Goal: Information Seeking & Learning: Check status

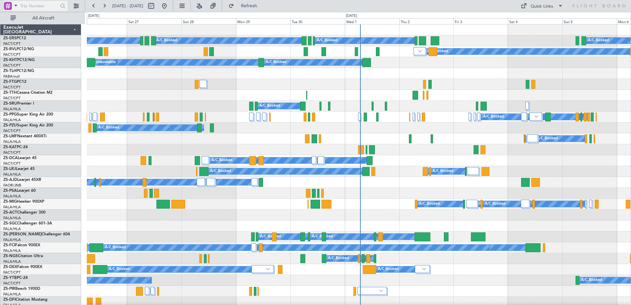
click at [12, 5] on span at bounding box center [16, 5] width 8 height 8
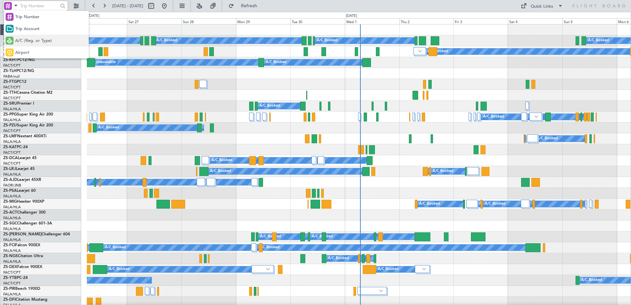
click at [25, 41] on span "A/C (Reg. or Type)" at bounding box center [33, 41] width 37 height 7
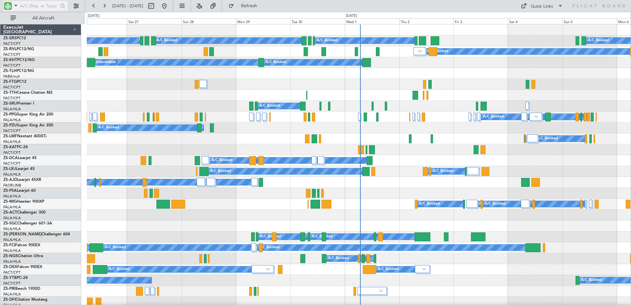
click at [16, 4] on span at bounding box center [16, 5] width 8 height 8
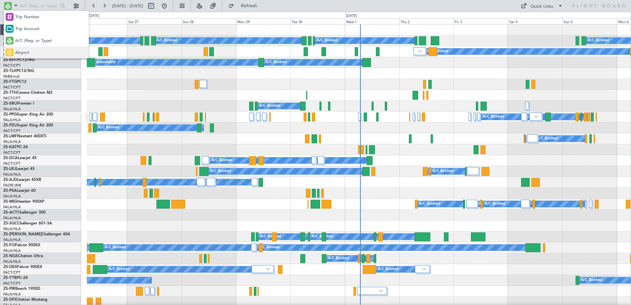
click at [29, 50] on div "Airport" at bounding box center [46, 53] width 85 height 12
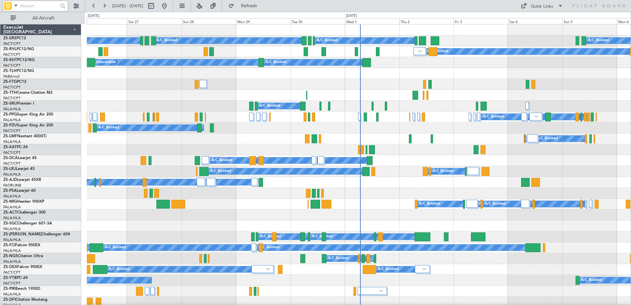
click at [38, 4] on input "text" at bounding box center [39, 6] width 38 height 10
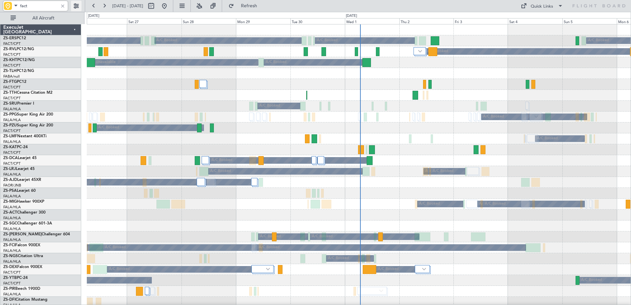
type input "fact"
click at [74, 3] on button at bounding box center [76, 6] width 11 height 11
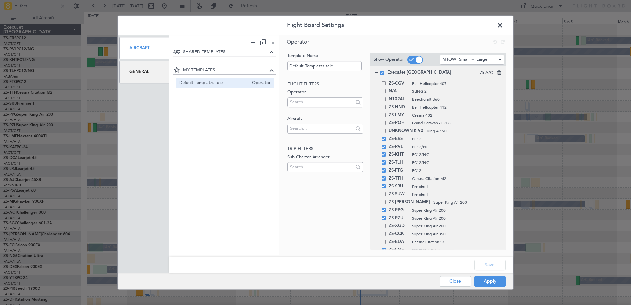
click at [139, 67] on div "General" at bounding box center [144, 72] width 50 height 22
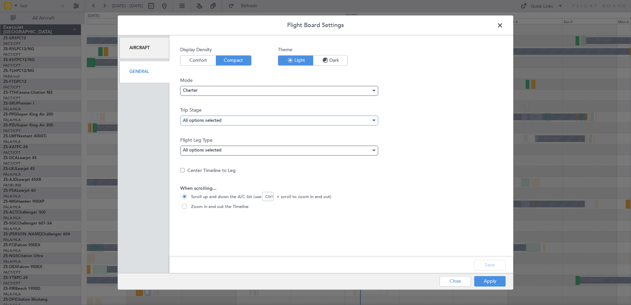
click at [288, 122] on div "All options selected" at bounding box center [277, 120] width 188 height 10
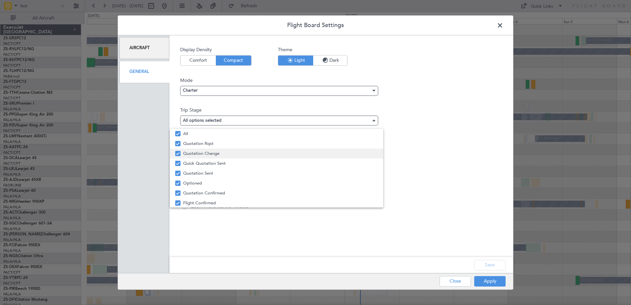
click at [203, 152] on span "Quotation Change" at bounding box center [280, 153] width 195 height 10
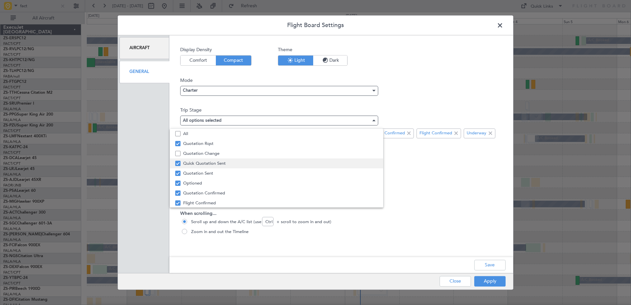
drag, startPoint x: 197, startPoint y: 142, endPoint x: 198, endPoint y: 159, distance: 16.2
click at [197, 143] on span "Quotation Rqst" at bounding box center [280, 144] width 195 height 10
click at [197, 162] on span "Quick Quotation Sent" at bounding box center [280, 163] width 195 height 10
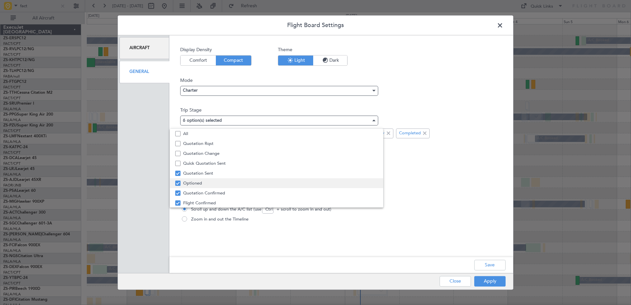
drag, startPoint x: 194, startPoint y: 169, endPoint x: 200, endPoint y: 180, distance: 12.7
click at [195, 169] on span "Quotation Sent" at bounding box center [280, 173] width 195 height 10
click at [498, 266] on div at bounding box center [315, 152] width 631 height 305
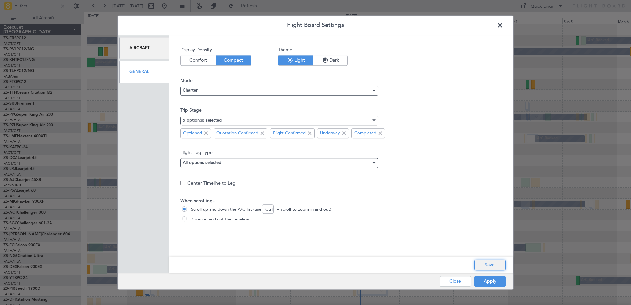
click at [490, 263] on button "Save" at bounding box center [489, 265] width 31 height 11
click at [488, 280] on button "Apply" at bounding box center [489, 281] width 31 height 11
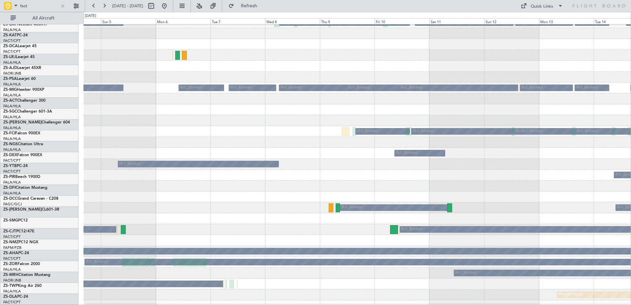
scroll to position [117, 0]
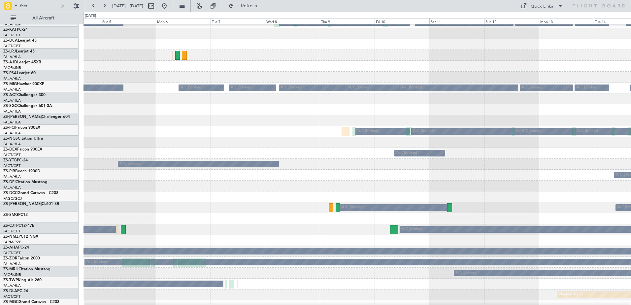
click at [363, 176] on div "A/C Booked" at bounding box center [356, 175] width 547 height 11
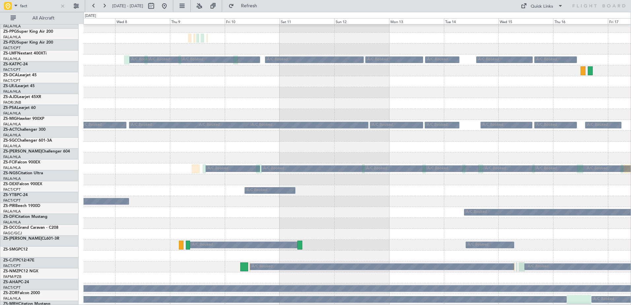
scroll to position [79, 0]
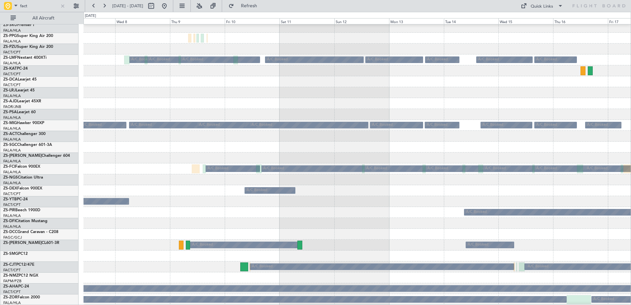
click at [408, 258] on div at bounding box center [356, 255] width 547 height 11
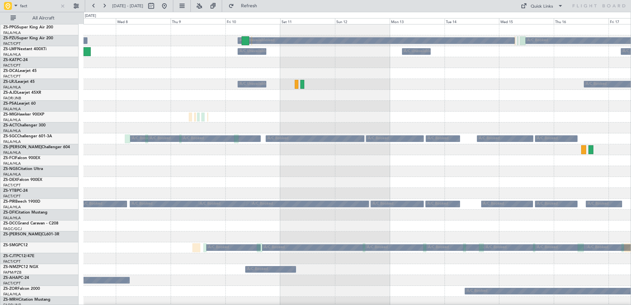
scroll to position [0, 0]
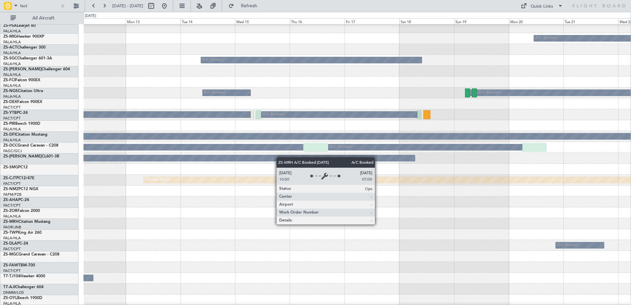
scroll to position [231, 0]
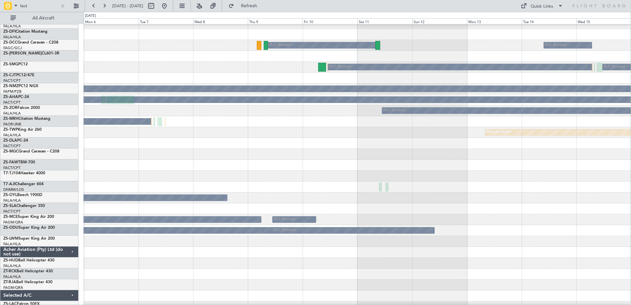
click at [552, 242] on div "A/C Booked A/C Booked A/C Booked A/C Booked A/C Booked A/C Booked A/C Booked A/…" at bounding box center [356, 40] width 547 height 588
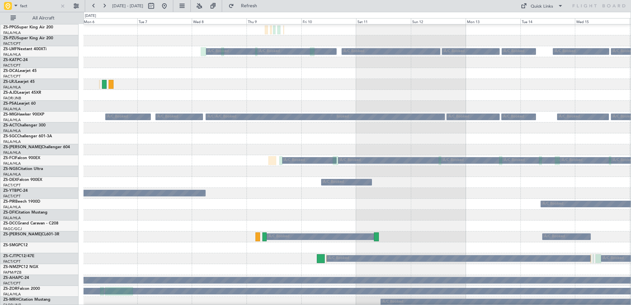
scroll to position [0, 0]
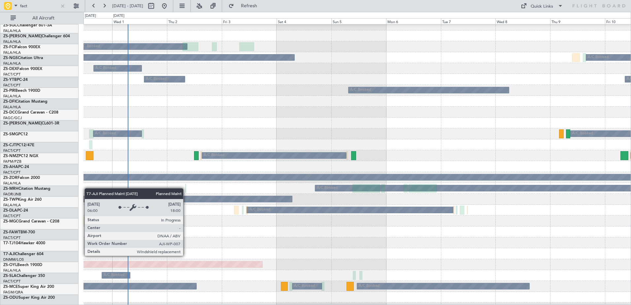
scroll to position [194, 0]
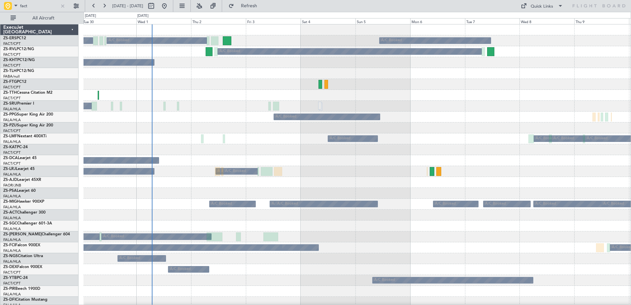
scroll to position [0, 0]
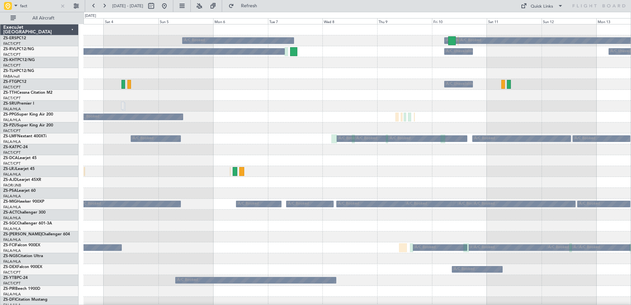
click at [61, 4] on div at bounding box center [62, 5] width 7 height 7
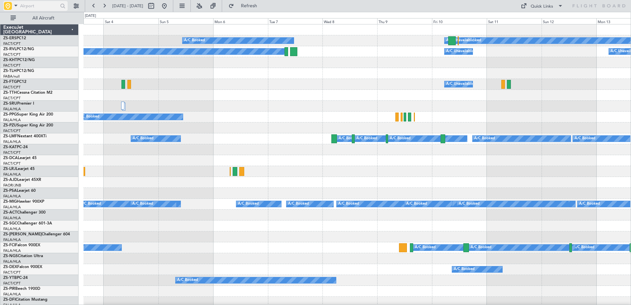
click at [28, 6] on input "text" at bounding box center [39, 6] width 38 height 10
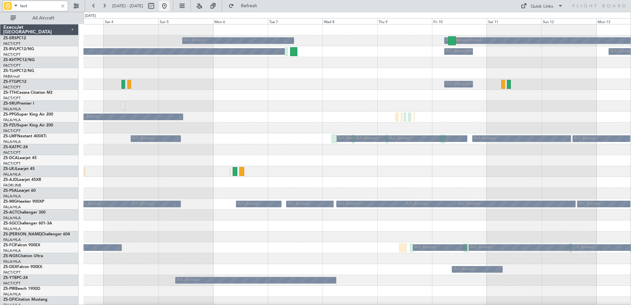
type input "fact"
click at [170, 1] on button at bounding box center [164, 6] width 11 height 11
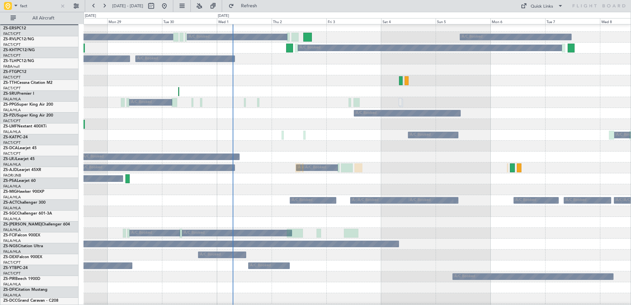
click at [426, 152] on div "A/C Booked A/C Booked" at bounding box center [356, 156] width 547 height 11
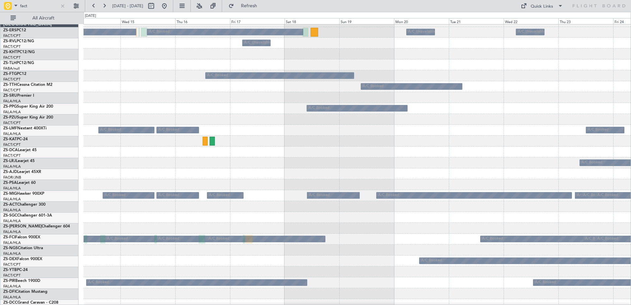
scroll to position [9, 0]
click at [2, 180] on div "A/C Booked A/C Booked A/C Unavailable A/C Unavailable A/C Unavailable A/C Unava…" at bounding box center [315, 158] width 631 height 293
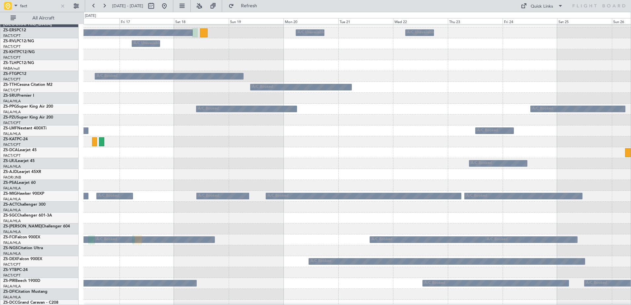
scroll to position [0, 0]
